Goal: Check status: Check status

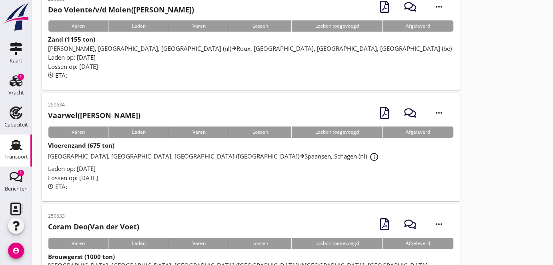
scroll to position [36, 0]
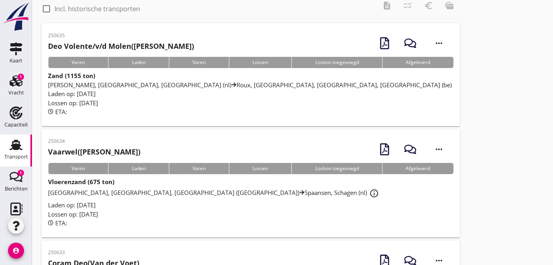
click at [154, 81] on span "[PERSON_NAME], [GEOGRAPHIC_DATA], [GEOGRAPHIC_DATA] (nl) [GEOGRAPHIC_DATA], [GE…" at bounding box center [250, 85] width 404 height 8
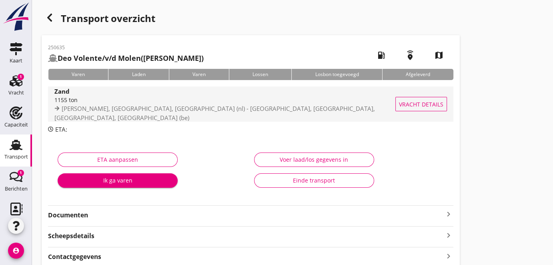
click at [142, 114] on span "[PERSON_NAME], [GEOGRAPHIC_DATA], [GEOGRAPHIC_DATA] (nl) - [GEOGRAPHIC_DATA], […" at bounding box center [214, 112] width 320 height 17
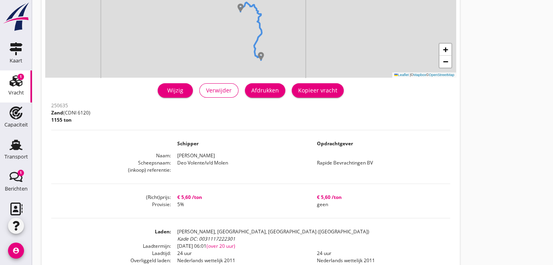
scroll to position [109, 0]
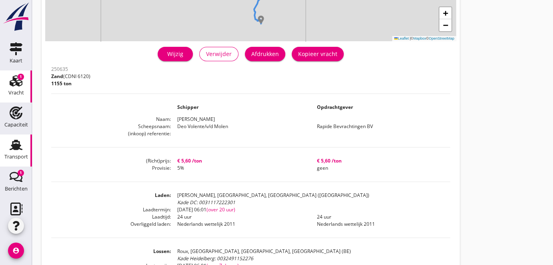
click at [12, 144] on use at bounding box center [16, 145] width 13 height 10
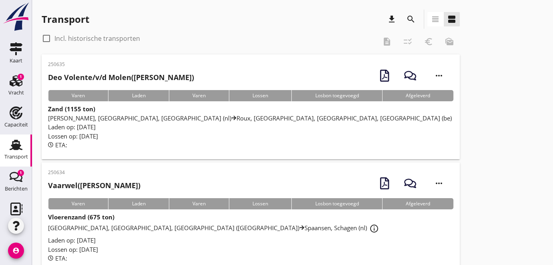
click at [148, 114] on span "[PERSON_NAME], [GEOGRAPHIC_DATA], [GEOGRAPHIC_DATA] (nl) [GEOGRAPHIC_DATA], [GE…" at bounding box center [250, 118] width 404 height 8
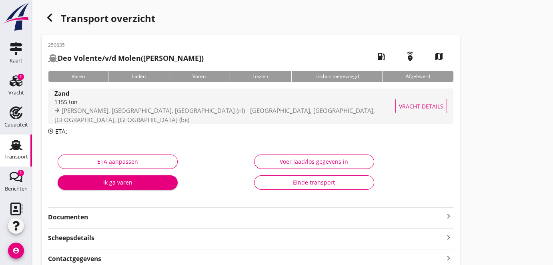
click at [114, 115] on span "[PERSON_NAME], [GEOGRAPHIC_DATA], [GEOGRAPHIC_DATA] (nl) - [GEOGRAPHIC_DATA], […" at bounding box center [214, 114] width 320 height 17
